Goal: Task Accomplishment & Management: Use online tool/utility

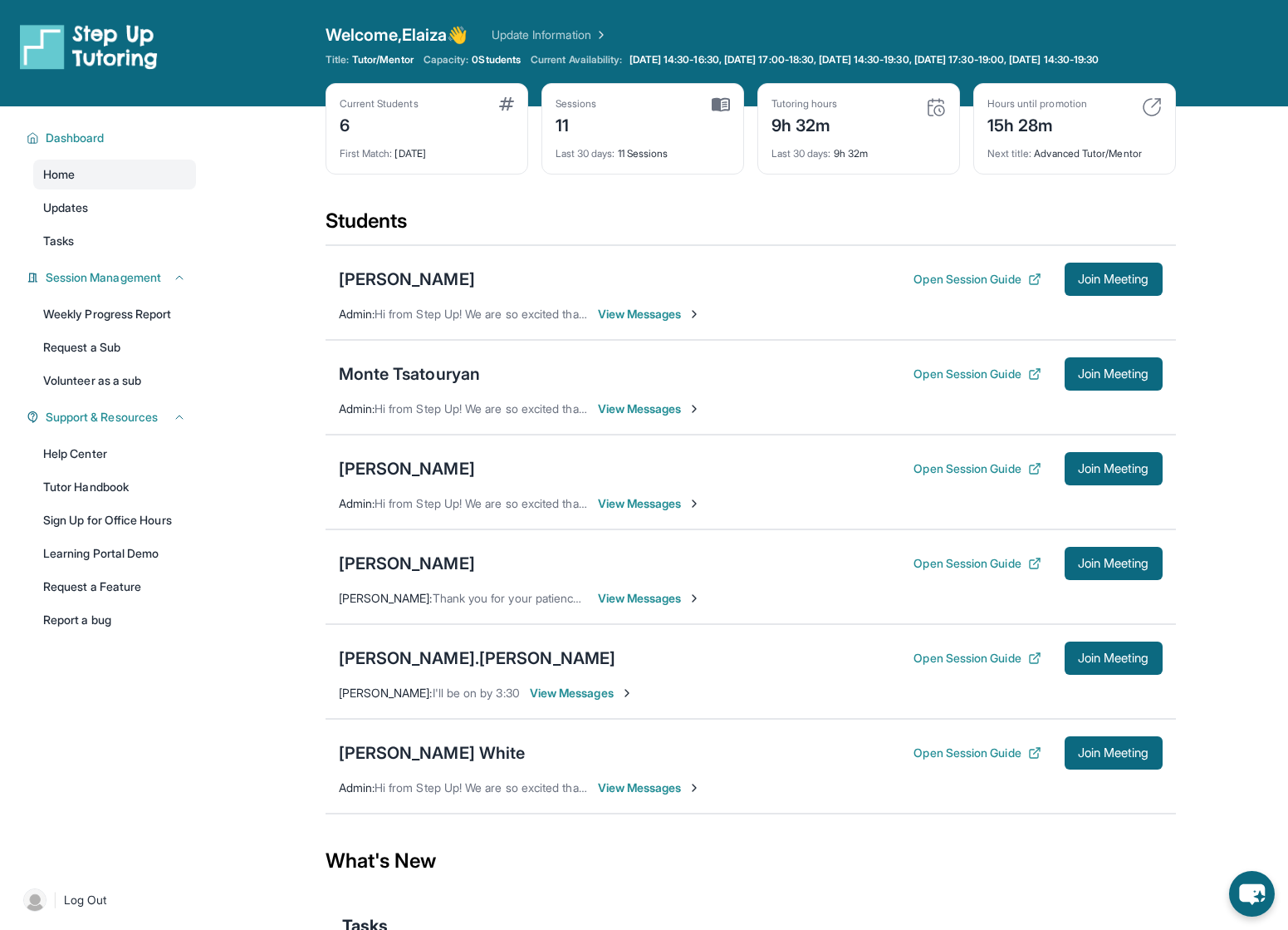
scroll to position [27, 0]
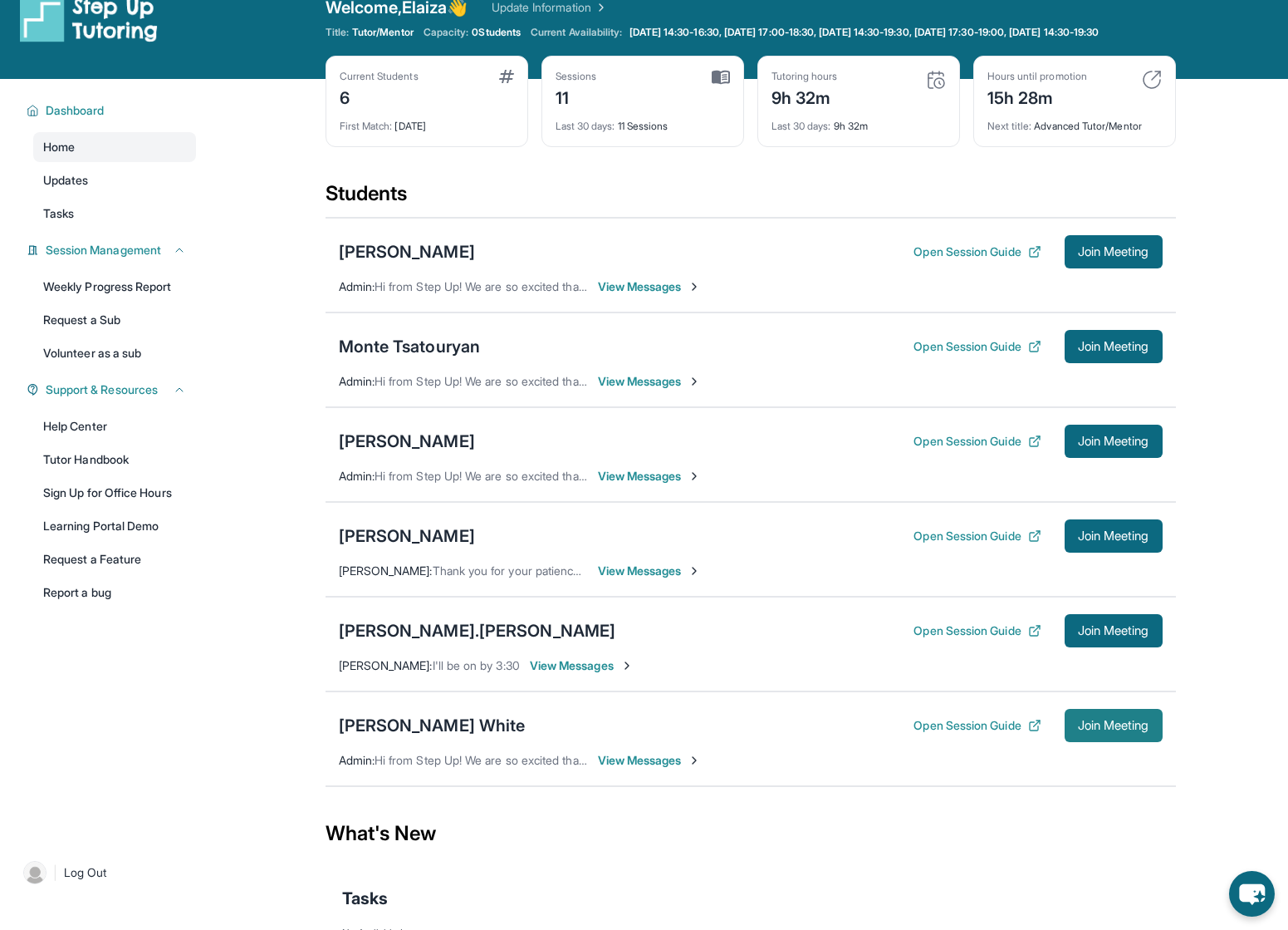
click at [1108, 730] on span "Join Meeting" at bounding box center [1114, 725] width 72 height 10
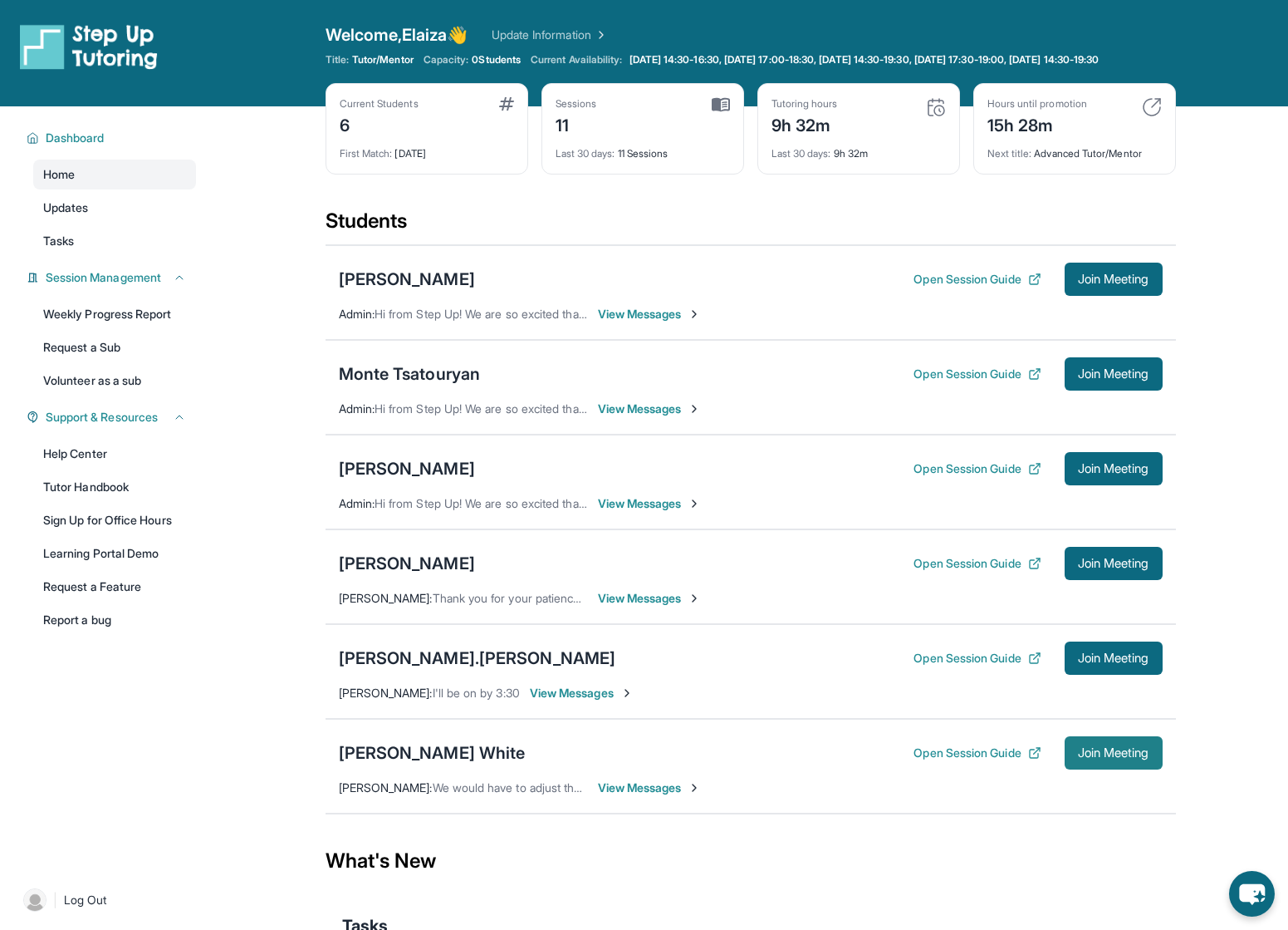
click at [1109, 769] on button "Join Meeting" at bounding box center [1113, 752] width 98 height 33
click at [433, 764] on div "[PERSON_NAME] White" at bounding box center [432, 752] width 187 height 23
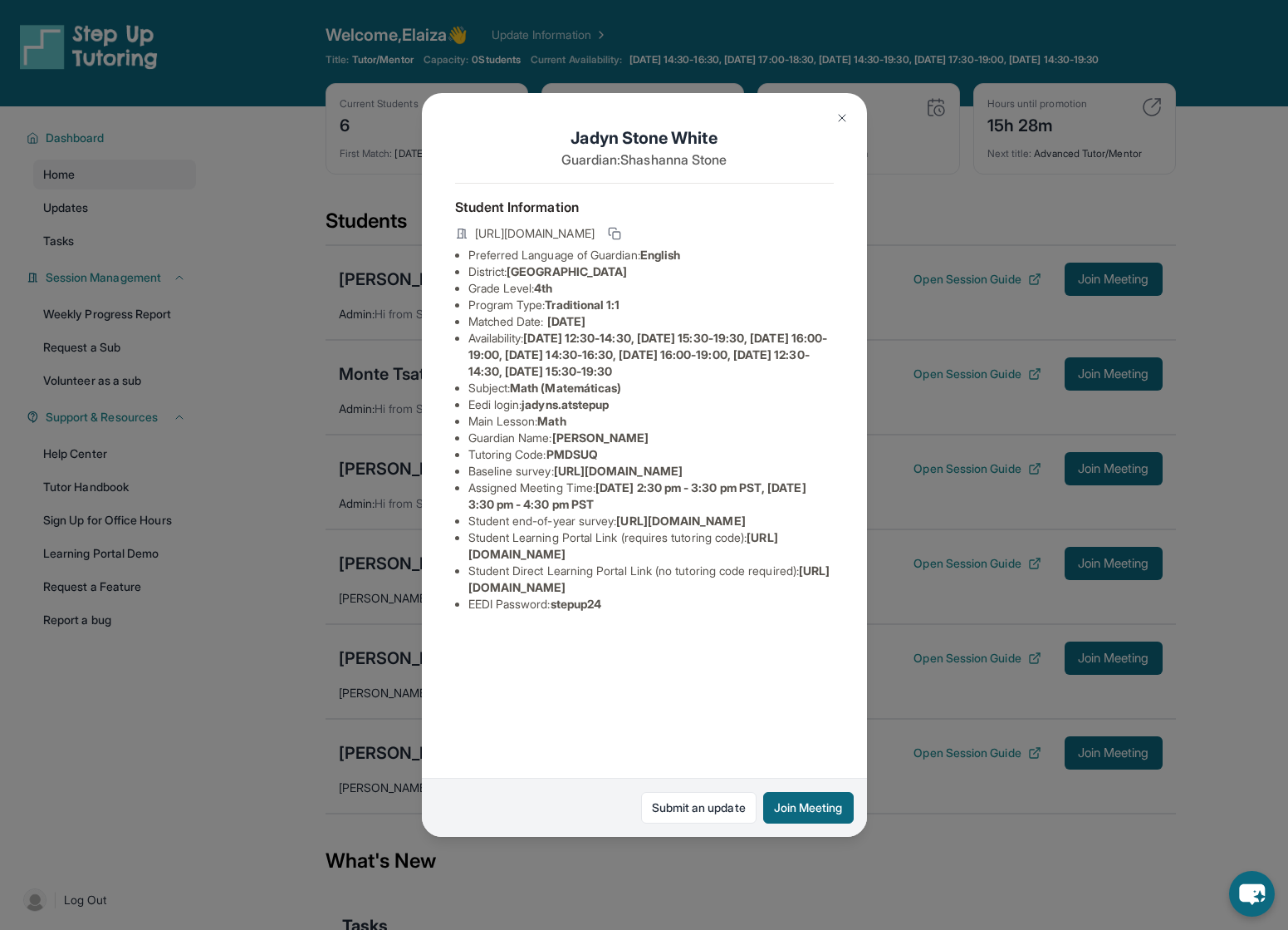
click at [840, 121] on img at bounding box center [842, 118] width 14 height 14
